Goal: Task Accomplishment & Management: Complete application form

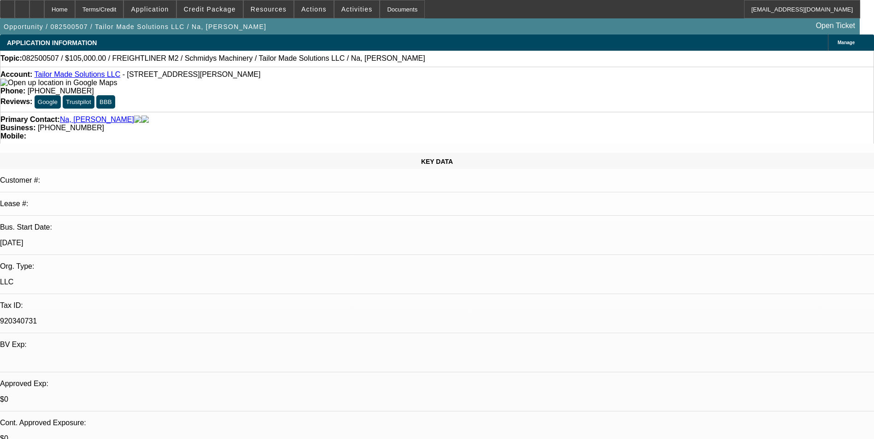
select select "0"
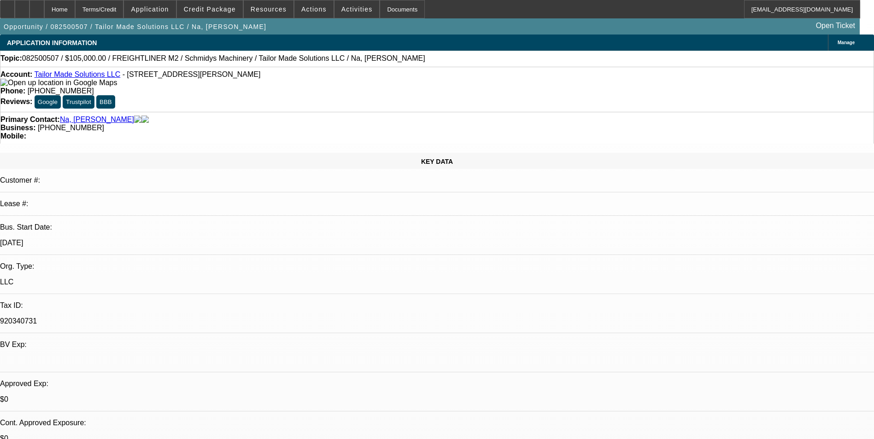
select select "0"
select select "1"
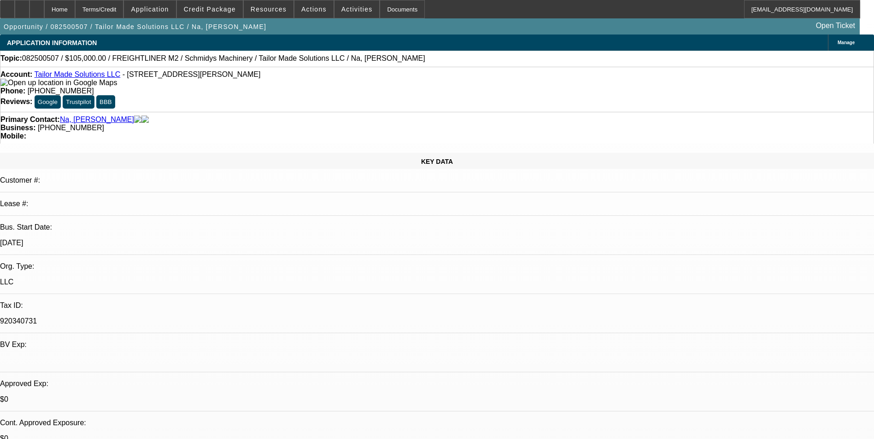
select select "3"
select select "6"
select select "1"
select select "3"
select select "6"
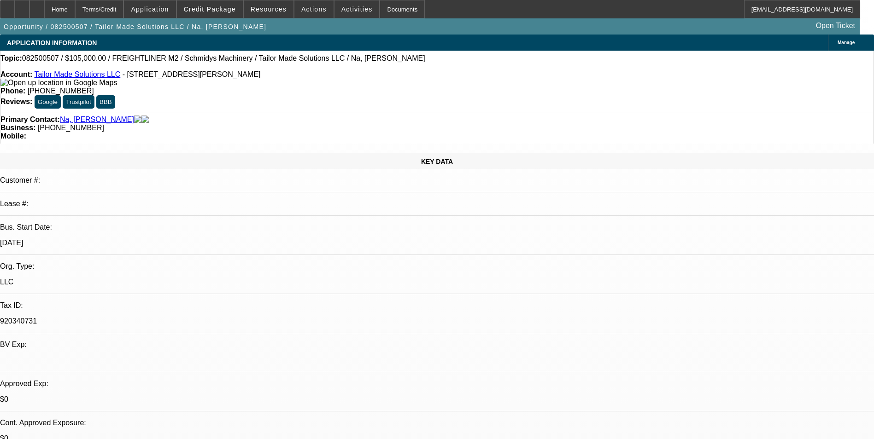
select select "1"
select select "3"
select select "6"
click at [212, 10] on span "Credit Package" at bounding box center [210, 9] width 52 height 7
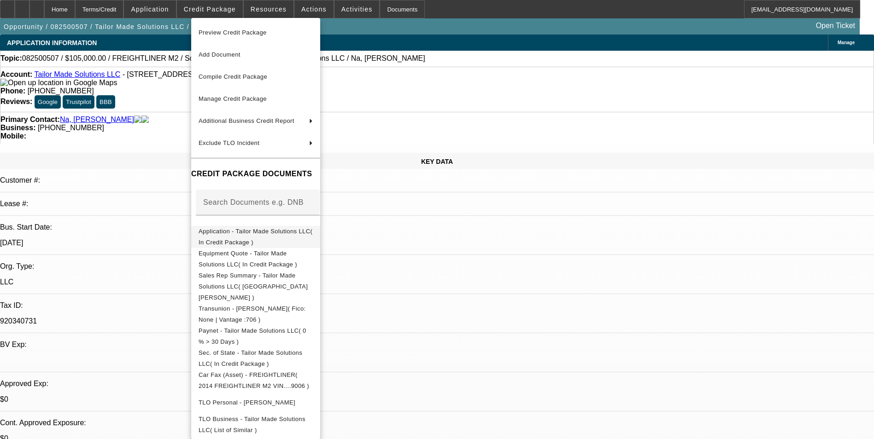
click at [269, 230] on span "Application - Tailor Made Solutions LLC( In Credit Package )" at bounding box center [255, 237] width 114 height 18
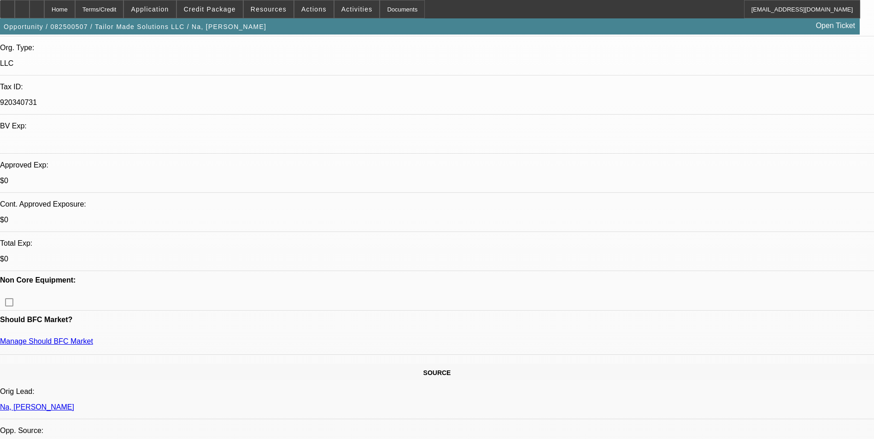
scroll to position [230, 0]
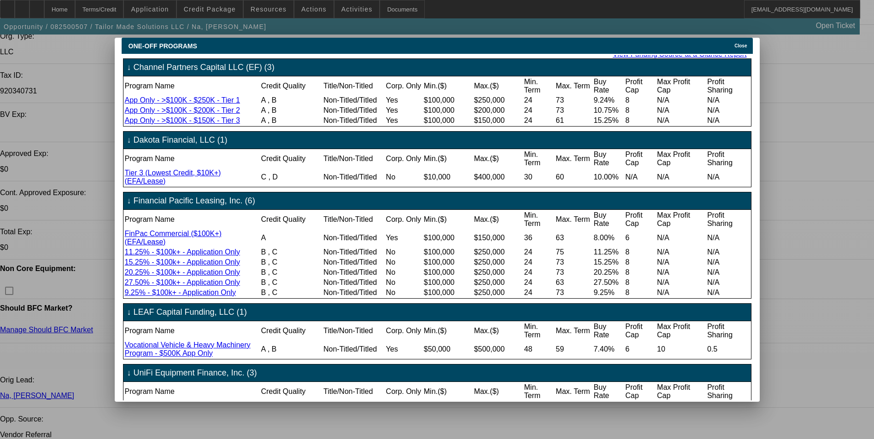
scroll to position [107, 0]
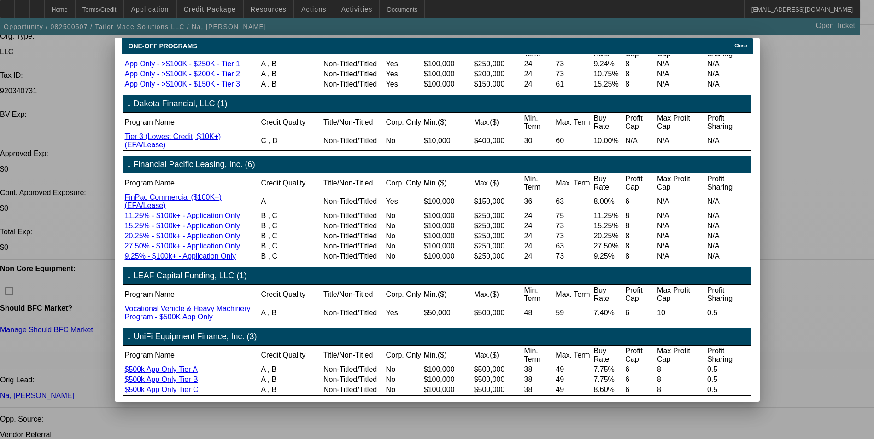
click at [745, 43] on span "Close" at bounding box center [740, 45] width 12 height 5
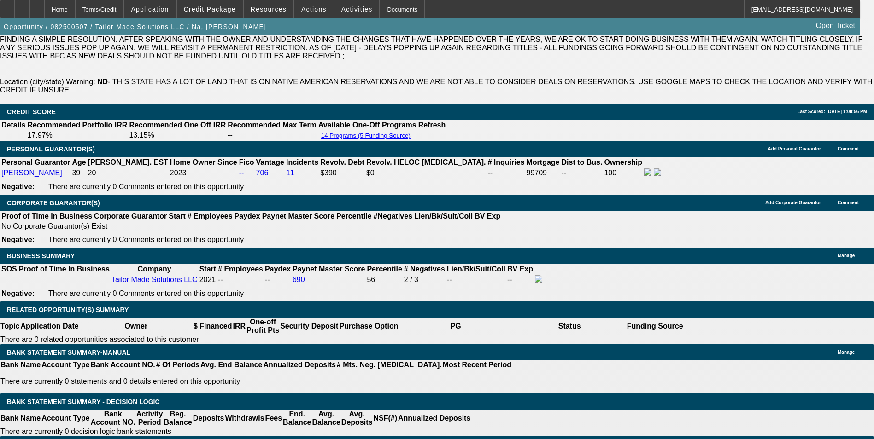
scroll to position [1382, 0]
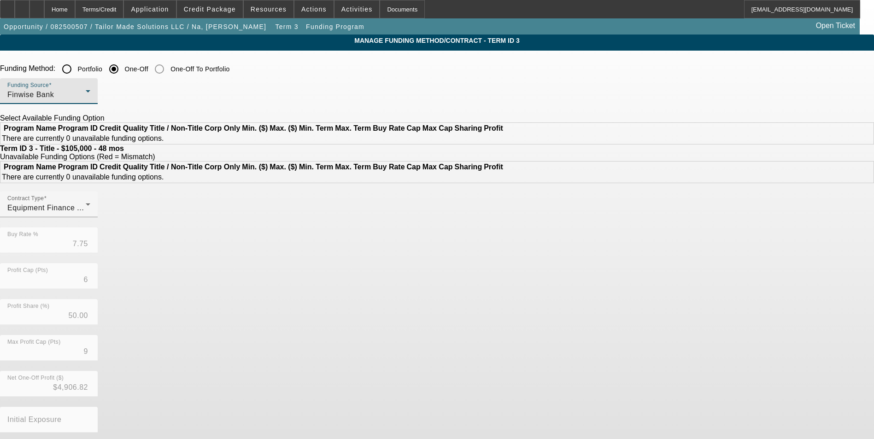
click at [86, 91] on div "Finwise Bank" at bounding box center [46, 94] width 78 height 11
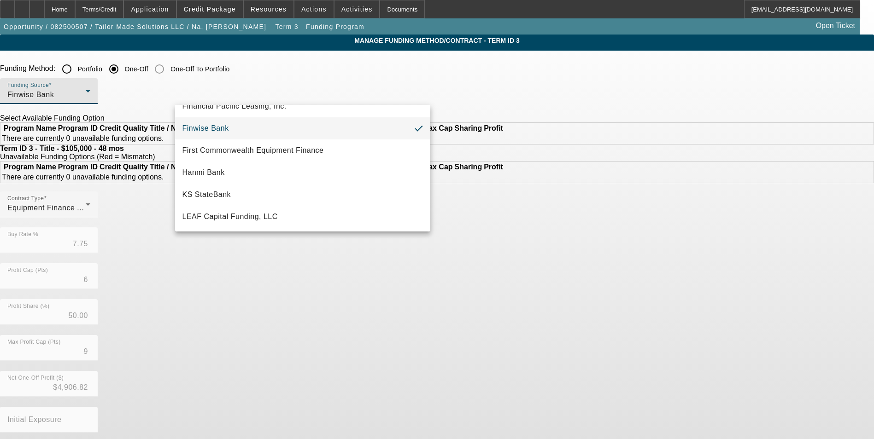
scroll to position [216, 0]
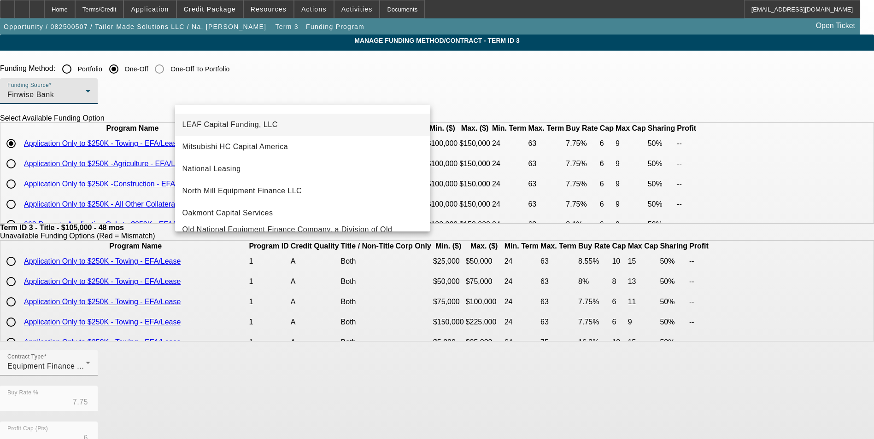
click at [264, 124] on span "LEAF Capital Funding, LLC" at bounding box center [229, 124] width 95 height 11
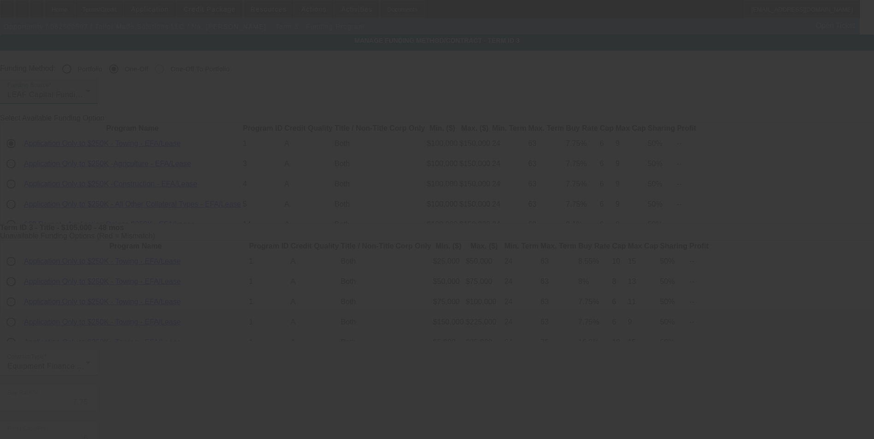
type input "7.40"
type input "10"
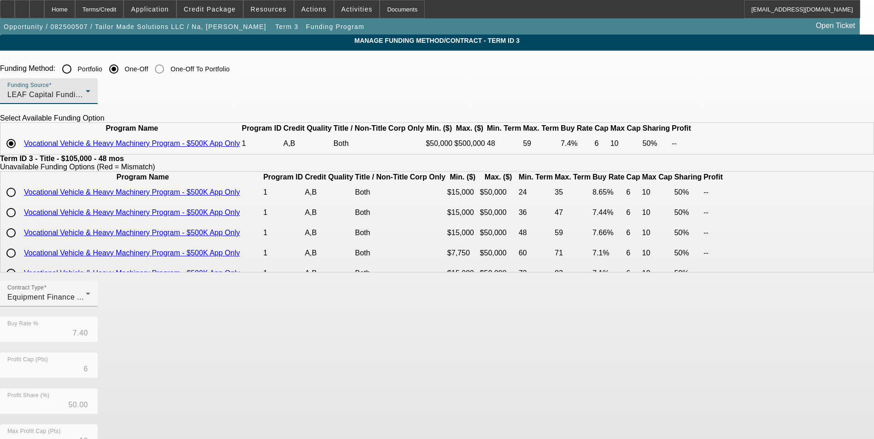
click at [86, 93] on div "LEAF Capital Funding, LLC" at bounding box center [46, 94] width 78 height 11
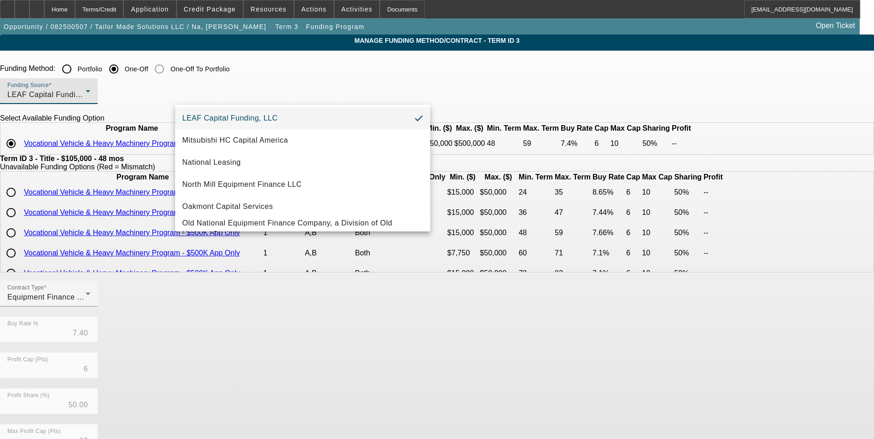
scroll to position [258, 0]
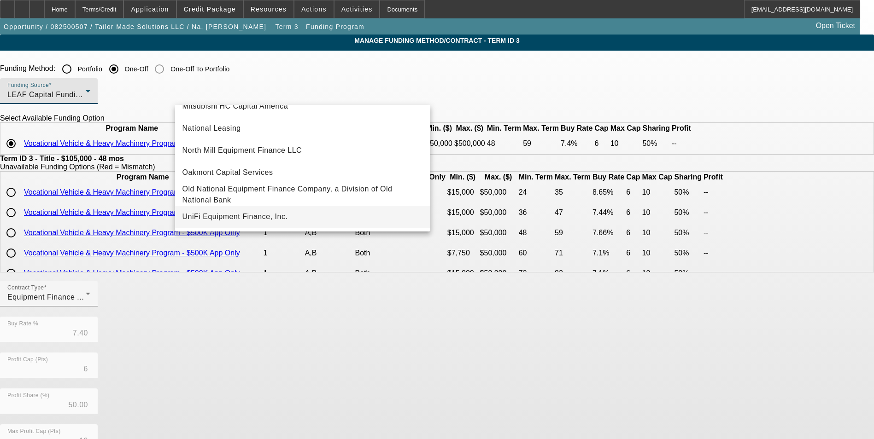
click at [269, 216] on span "UniFi Equipment Finance, Inc." at bounding box center [234, 216] width 105 height 11
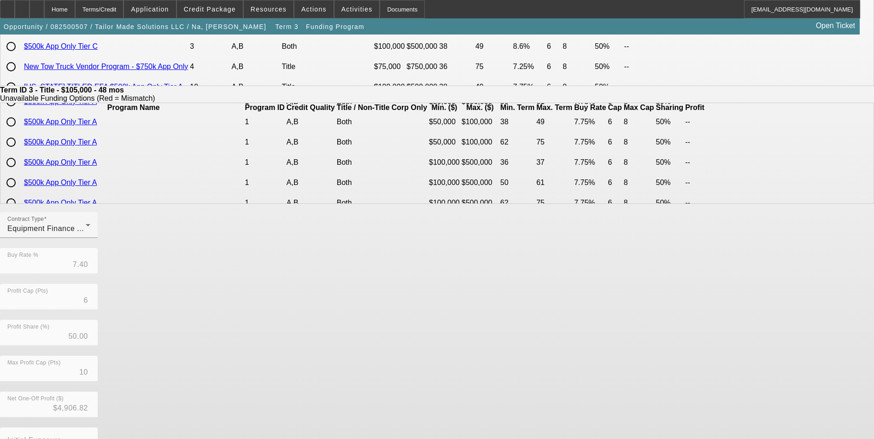
scroll to position [184, 0]
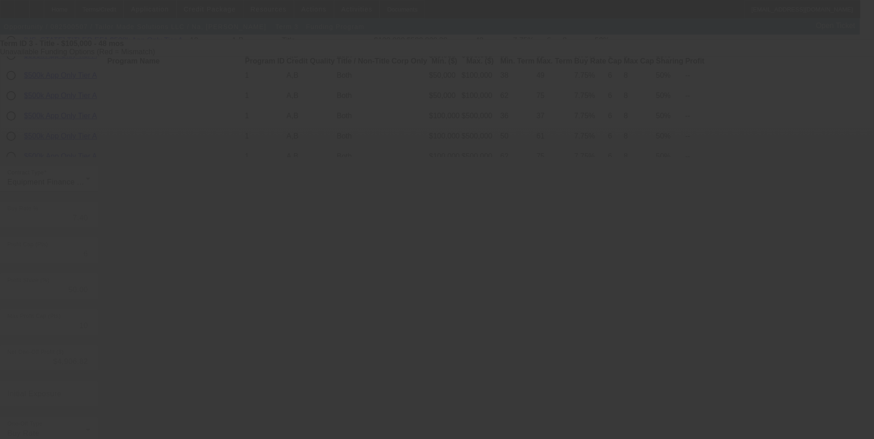
type input "7.75"
type input "9"
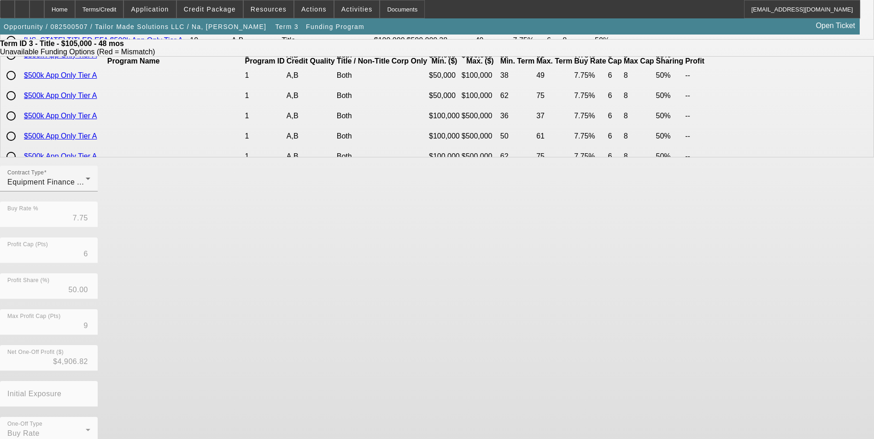
scroll to position [0, 0]
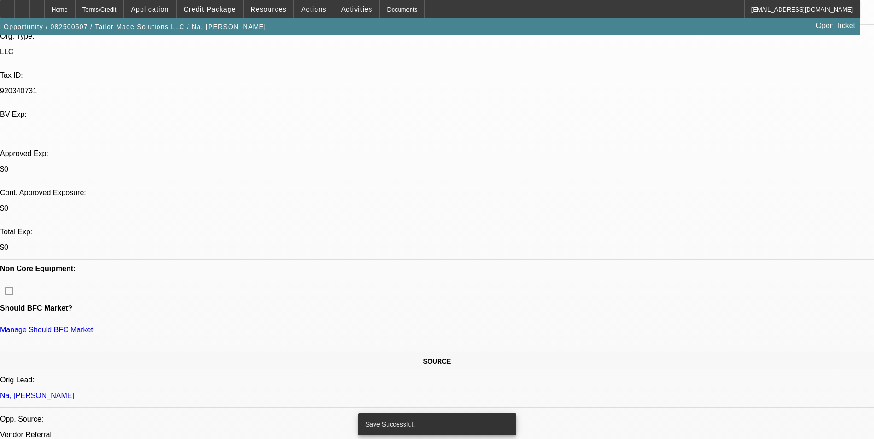
select select "0"
select select "3"
select select "0"
select select "6"
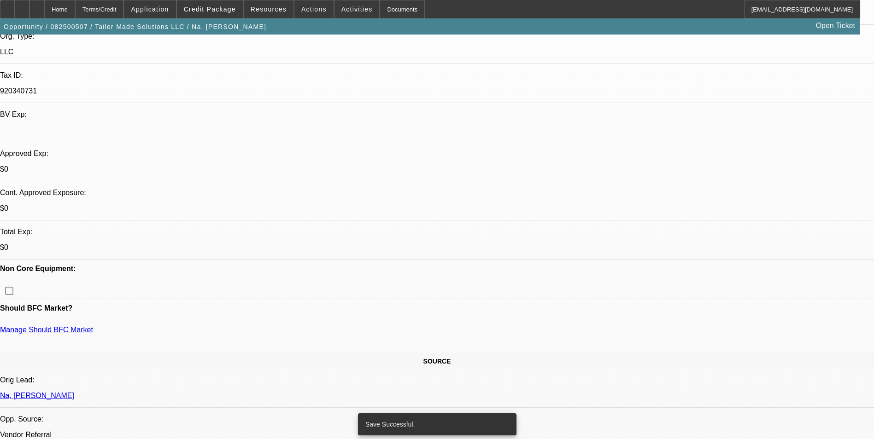
select select "0"
select select "3"
select select "0"
select select "6"
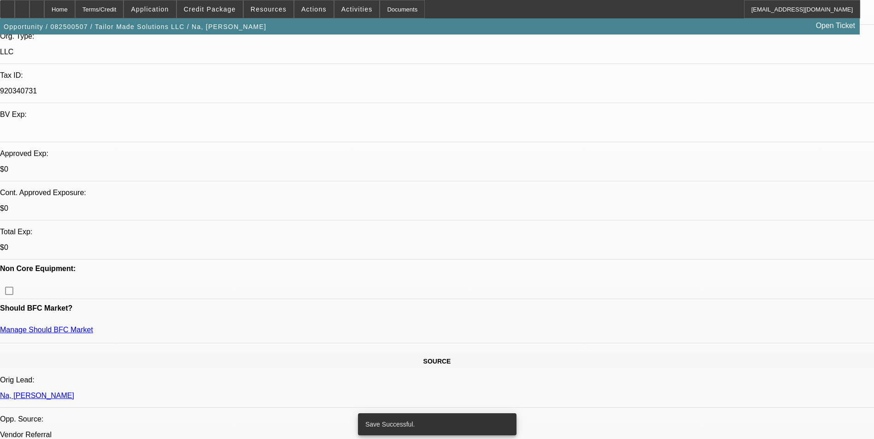
select select "0"
select select "3"
select select "0"
select select "6"
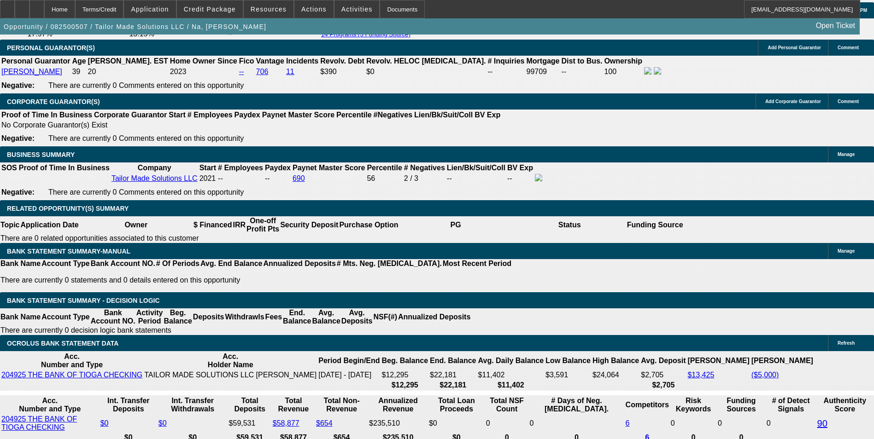
scroll to position [1428, 0]
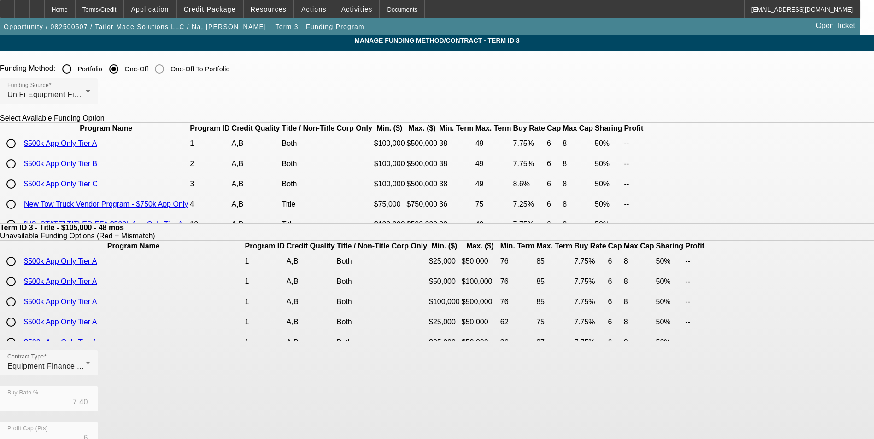
click at [20, 153] on input "radio" at bounding box center [11, 143] width 18 height 18
radio input "true"
type input "7.75"
type input "8"
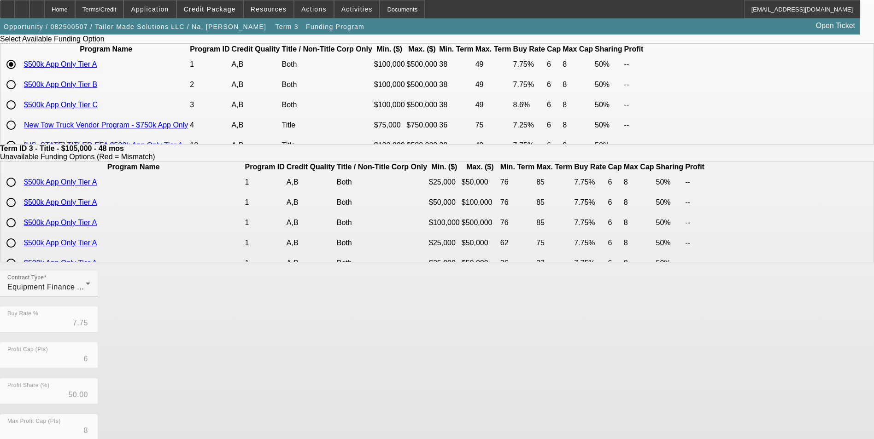
scroll to position [198, 0]
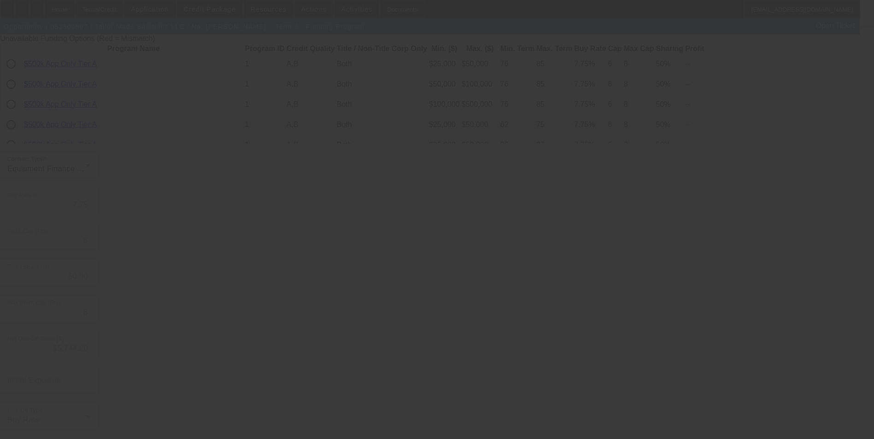
type input "7.40"
type input "10"
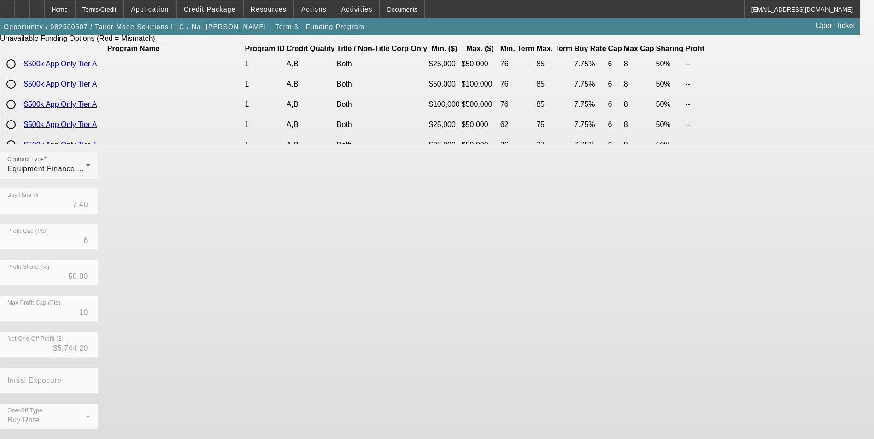
scroll to position [0, 0]
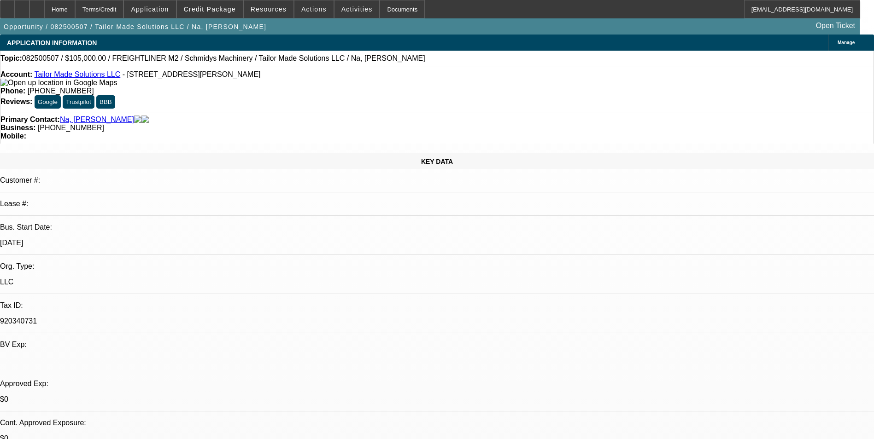
select select "0"
select select "3"
select select "0"
select select "6"
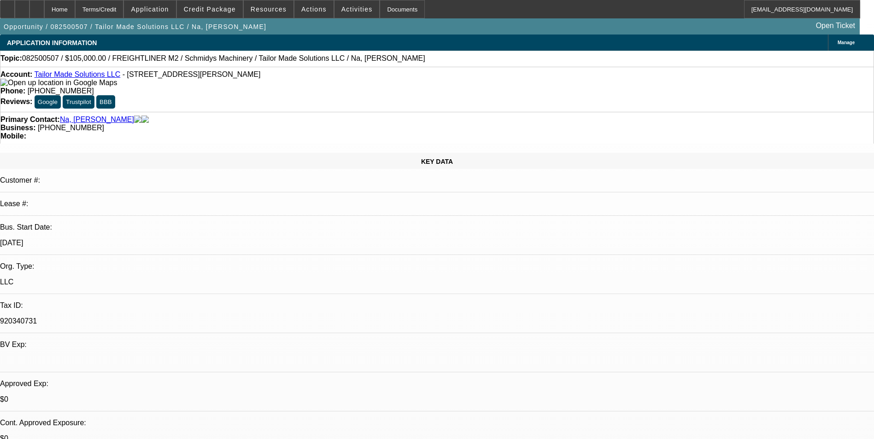
select select "0"
select select "3"
select select "0"
select select "6"
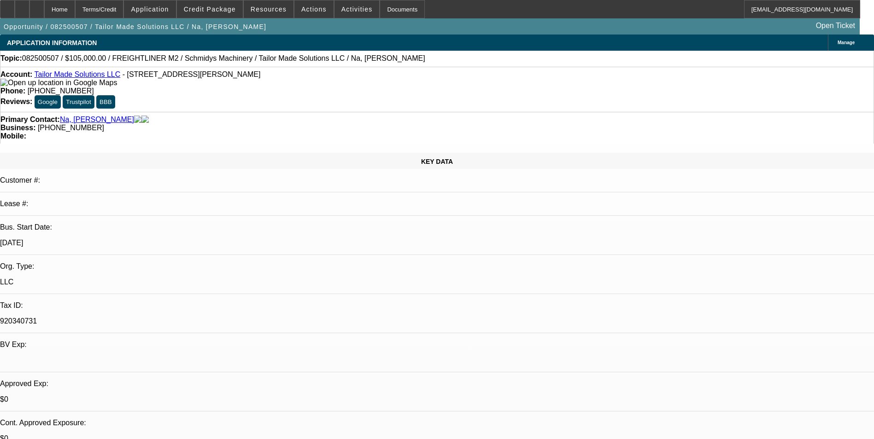
select select "0"
select select "3"
select select "0"
select select "6"
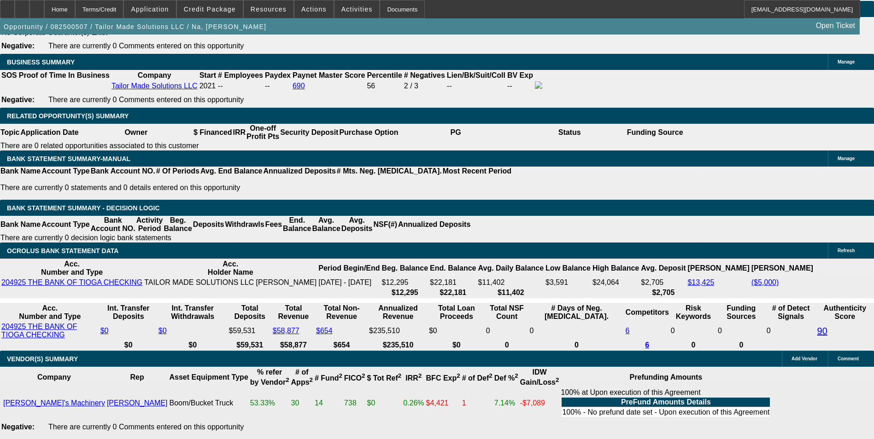
scroll to position [1520, 0]
